Goal: Task Accomplishment & Management: Manage account settings

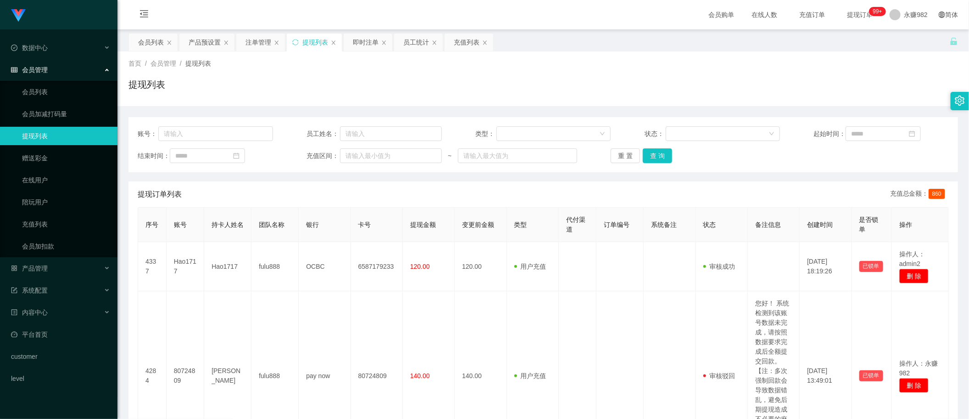
drag, startPoint x: 541, startPoint y: 83, endPoint x: 593, endPoint y: 52, distance: 60.9
click at [542, 84] on div "提现列表" at bounding box center [543, 88] width 830 height 21
click at [645, 150] on button "查 询" at bounding box center [657, 155] width 29 height 15
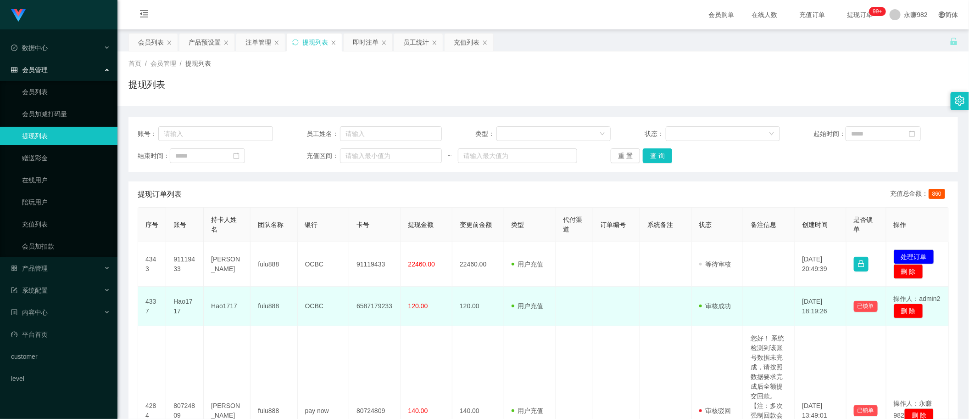
click at [743, 298] on td at bounding box center [768, 305] width 51 height 39
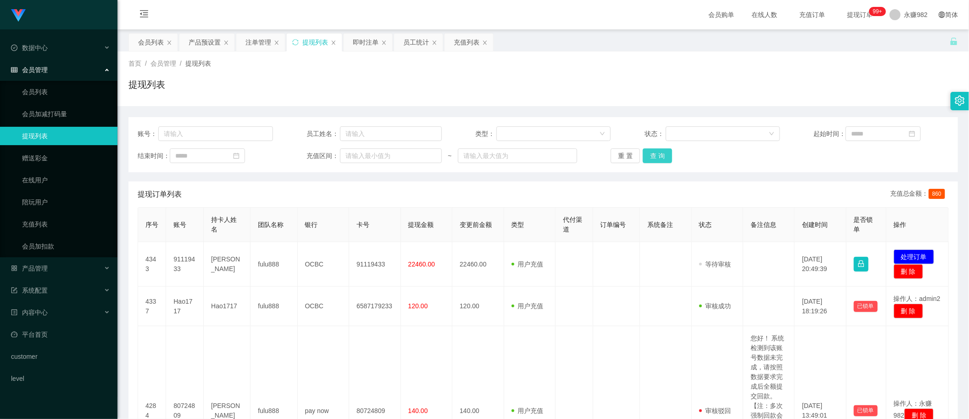
click at [668, 155] on button "查 询" at bounding box center [657, 155] width 29 height 15
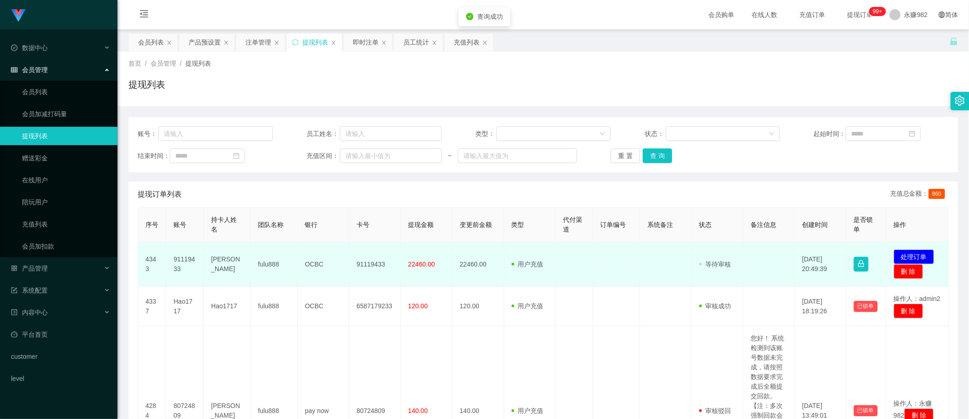
click at [186, 258] on td "91119433" at bounding box center [185, 264] width 38 height 45
copy td "91119433"
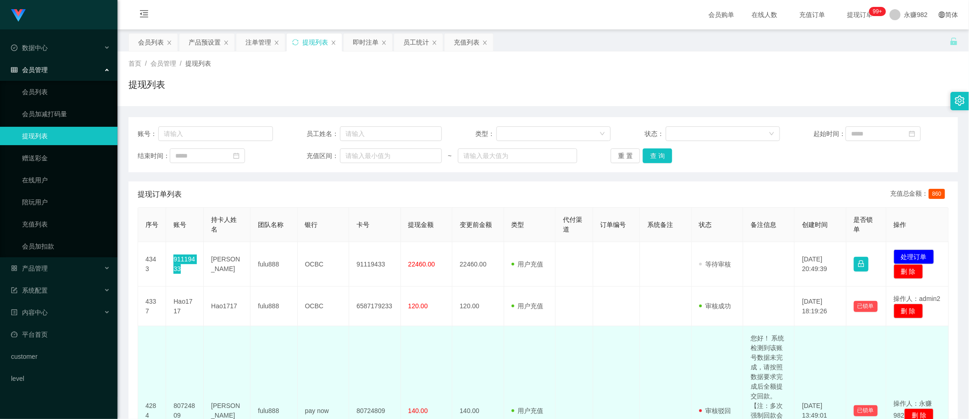
scroll to position [115, 0]
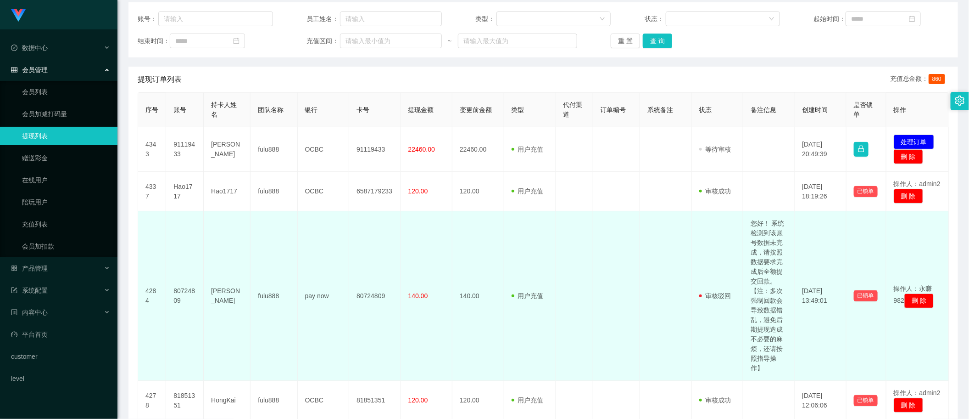
click at [765, 294] on td "您好！ 系统检测到该账号数据未完成，请按照数据要求完成后全额提交回款。【注：多次强制回款会导致数据错乱，避免后期提现造成不必要的麻烦，还请按照指导操作】" at bounding box center [768, 295] width 51 height 169
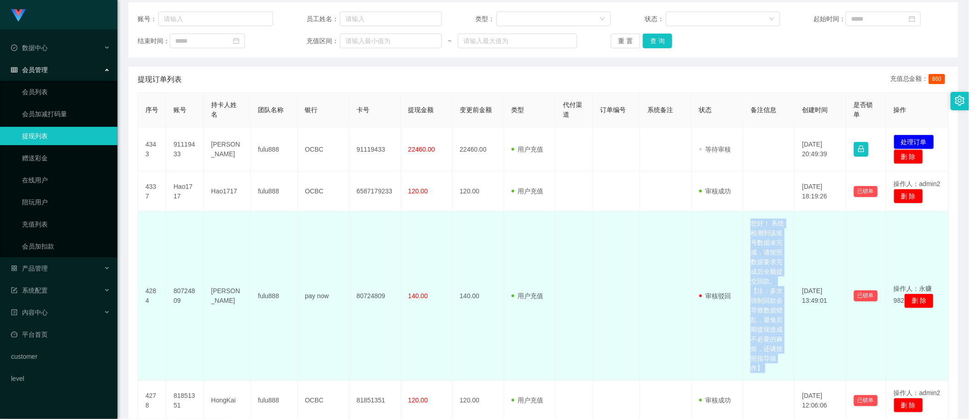
click at [765, 294] on td "您好！ 系统检测到该账号数据未完成，请按照数据要求完成后全额提交回款。【注：多次强制回款会导致数据错乱，避免后期提现造成不必要的麻烦，还请按照指导操作】" at bounding box center [768, 295] width 51 height 169
copy td "您好！ 系统检测到该账号数据未完成，请按照数据要求完成后全额提交回款。【注：多次强制回款会导致数据错乱，避免后期提现造成不必要的麻烦，还请按照指导操作】"
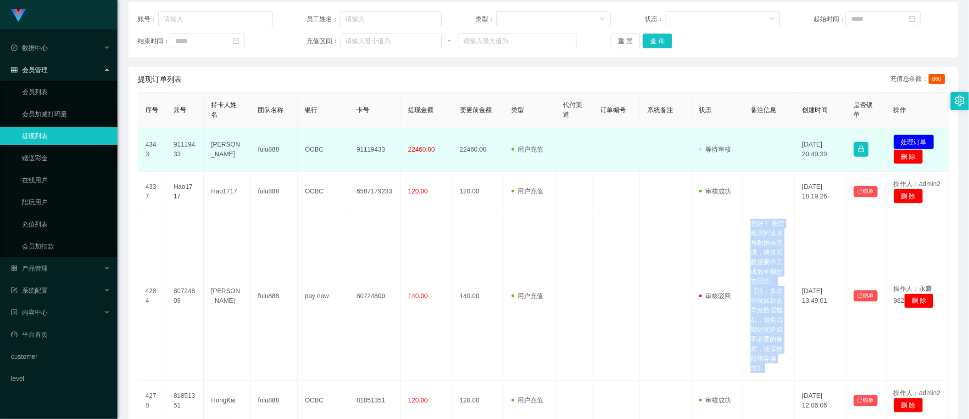
click at [907, 138] on button "处理订单" at bounding box center [914, 141] width 40 height 15
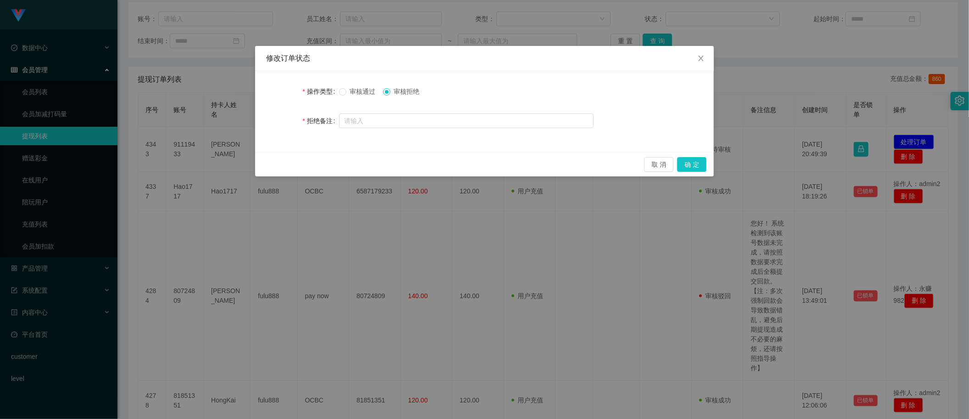
click at [410, 90] on span "审核拒绝" at bounding box center [407, 91] width 33 height 7
drag, startPoint x: 409, startPoint y: 116, endPoint x: 412, endPoint y: 122, distance: 6.0
click at [409, 116] on input "text" at bounding box center [466, 120] width 255 height 15
paste input "您好！ 系统检测到该账号数据未完成，请按照数据要求完成后全额提交回款。【注：多次强制回款会导致数据错乱，避免后期提现造成不必要的麻烦，还请按照指导操作】"
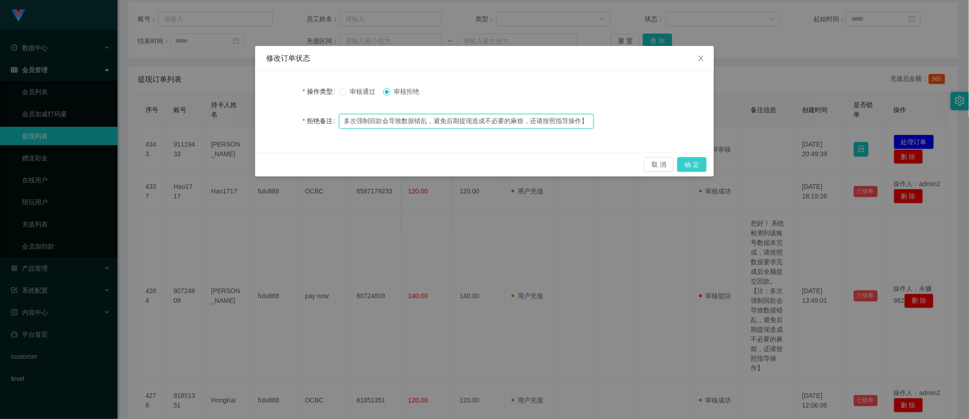
type input "您好！ 系统检测到该账号数据未完成，请按照数据要求完成后全额提交回款。【注：多次强制回款会导致数据错乱，避免后期提现造成不必要的麻烦，还请按照指导操作】"
click at [689, 163] on button "确 定" at bounding box center [691, 164] width 29 height 15
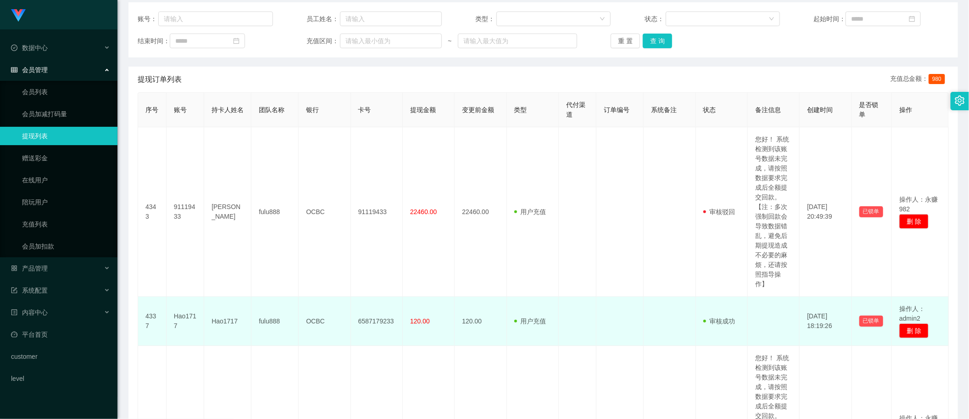
click at [665, 319] on td at bounding box center [670, 320] width 52 height 49
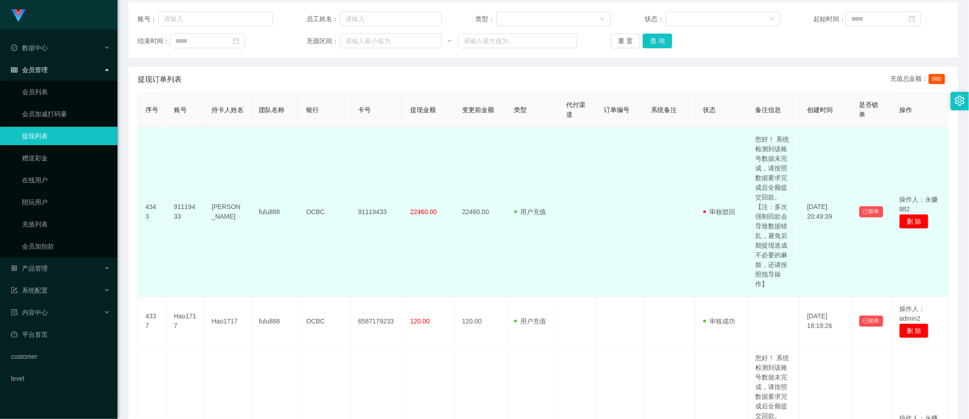
click at [696, 164] on td "审核驳回 审核成功 等待审核" at bounding box center [722, 211] width 52 height 169
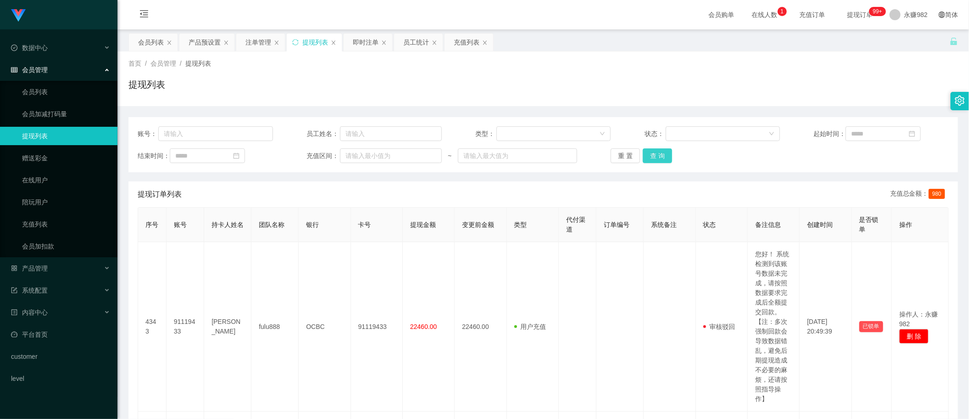
click at [655, 156] on button "查 询" at bounding box center [657, 155] width 29 height 15
click at [587, 74] on div "首页 / 会员管理 / 提现列表 / 提现列表" at bounding box center [543, 79] width 830 height 40
